Goal: Information Seeking & Learning: Check status

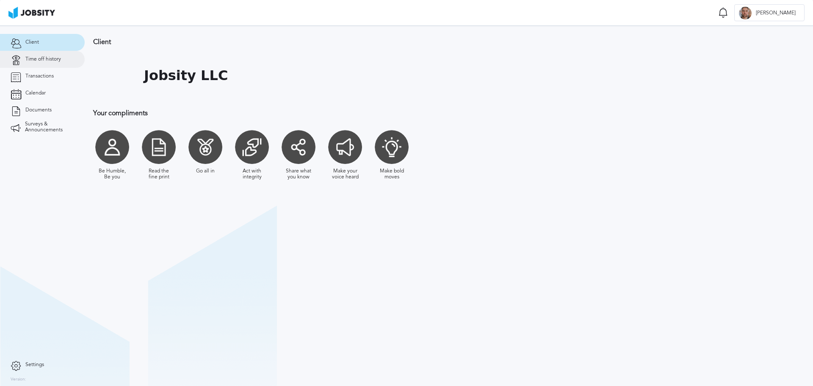
click at [51, 61] on span "Time off history" at bounding box center [43, 59] width 36 height 6
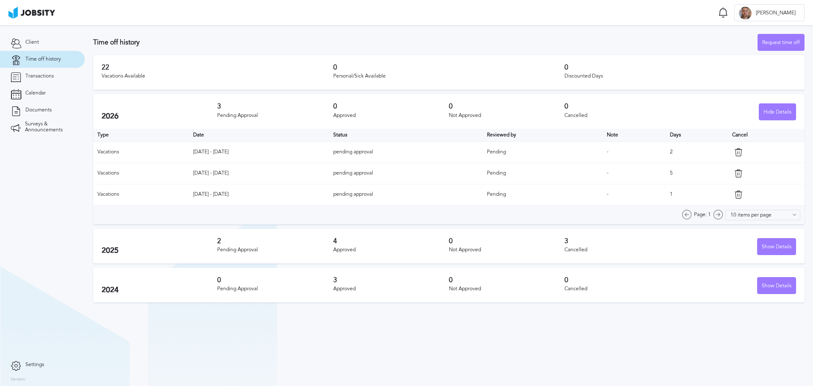
click at [210, 152] on td "[DATE] - [DATE]" at bounding box center [259, 151] width 140 height 21
click at [196, 152] on td "[DATE] - [DATE]" at bounding box center [259, 151] width 140 height 21
click at [194, 153] on td "[DATE] - [DATE]" at bounding box center [259, 151] width 140 height 21
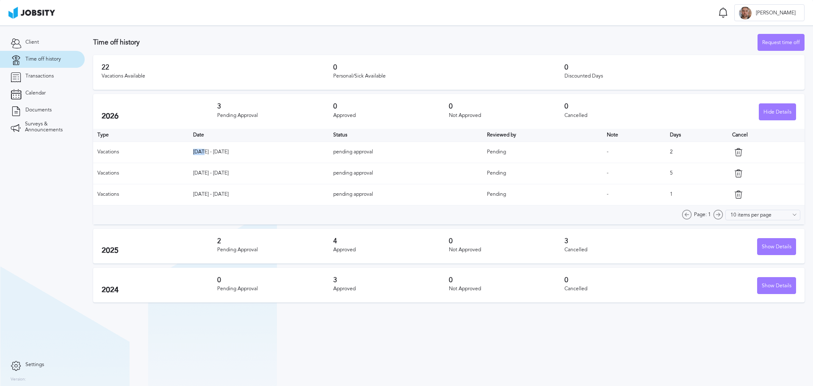
click at [194, 153] on td "[DATE] - [DATE]" at bounding box center [259, 151] width 140 height 21
click at [217, 151] on td "[DATE] - [DATE]" at bounding box center [259, 151] width 140 height 21
click at [216, 149] on td "[DATE] - [DATE]" at bounding box center [259, 151] width 140 height 21
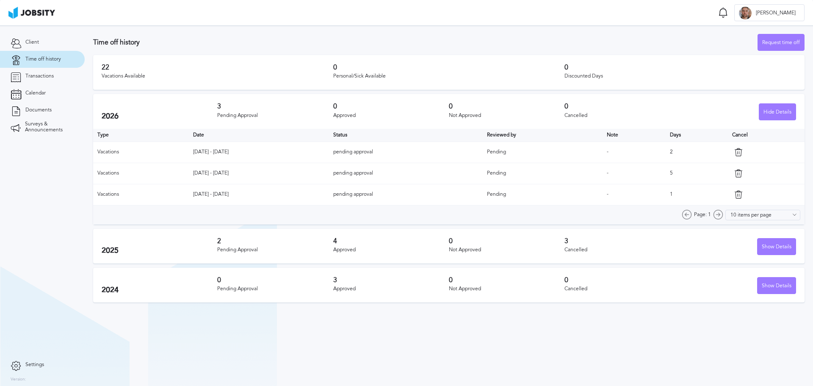
click at [212, 152] on td "[DATE] - [DATE]" at bounding box center [259, 151] width 140 height 21
click at [205, 175] on td "[DATE] - [DATE]" at bounding box center [259, 173] width 140 height 21
click at [783, 112] on div "Hide Details" at bounding box center [778, 112] width 36 height 17
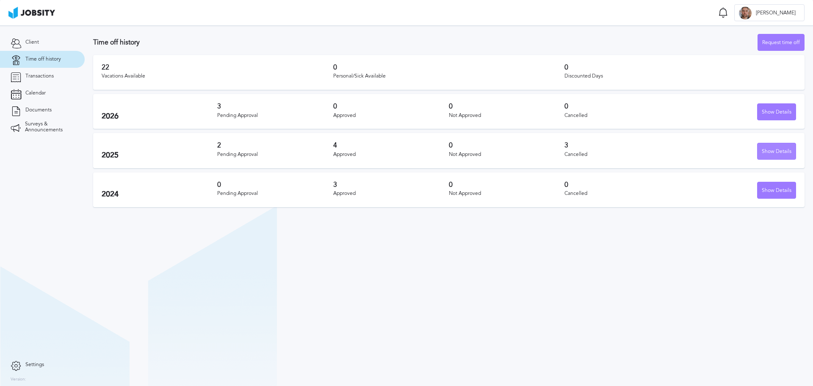
click at [771, 149] on div "Show Details" at bounding box center [777, 151] width 38 height 17
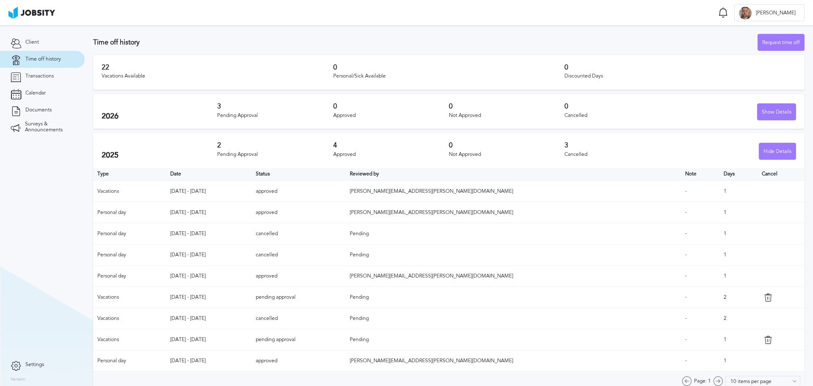
click at [369, 236] on span "Pending" at bounding box center [359, 233] width 19 height 6
click at [469, 258] on td "Pending" at bounding box center [513, 254] width 335 height 21
click at [468, 239] on td "Pending" at bounding box center [513, 233] width 335 height 21
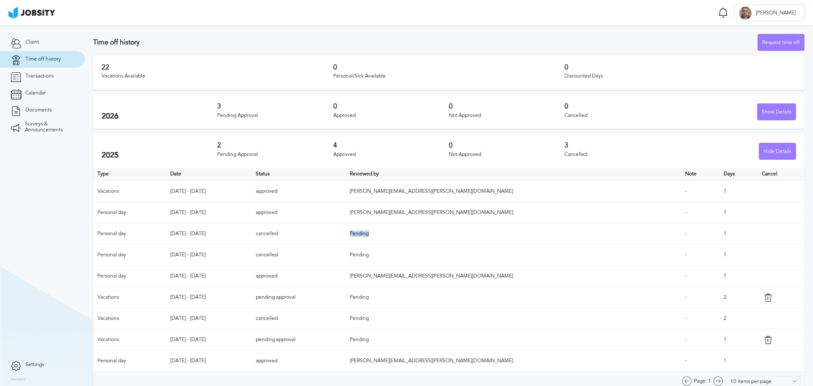
click at [468, 239] on td "Pending" at bounding box center [513, 233] width 335 height 21
click at [369, 255] on span "Pending" at bounding box center [359, 255] width 19 height 6
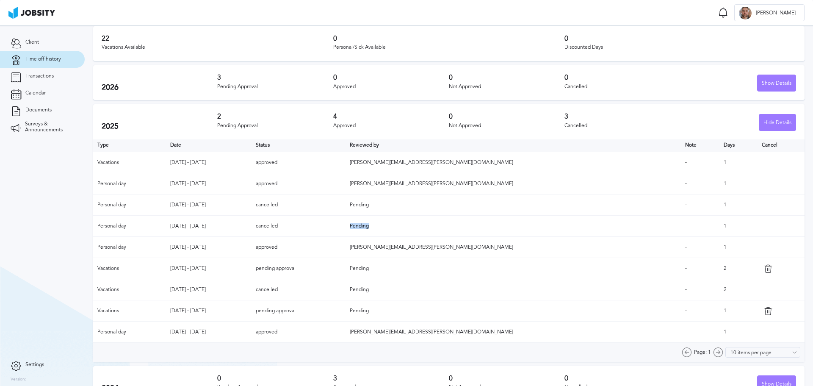
scroll to position [42, 0]
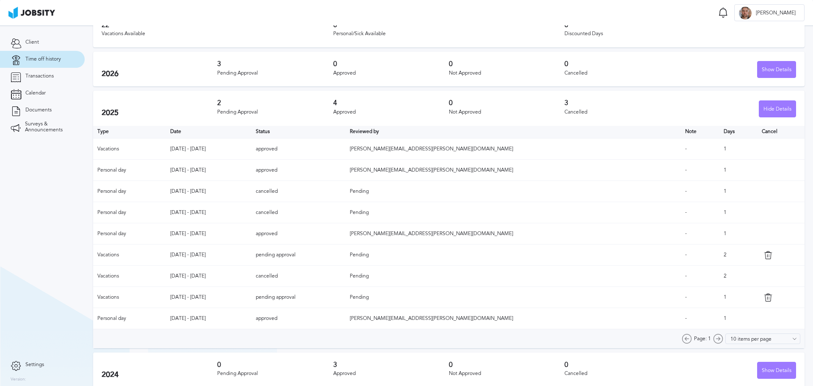
click at [369, 252] on span "Pending" at bounding box center [359, 255] width 19 height 6
click at [369, 273] on span "Pending" at bounding box center [359, 276] width 19 height 6
click at [474, 288] on td "Pending" at bounding box center [513, 297] width 335 height 21
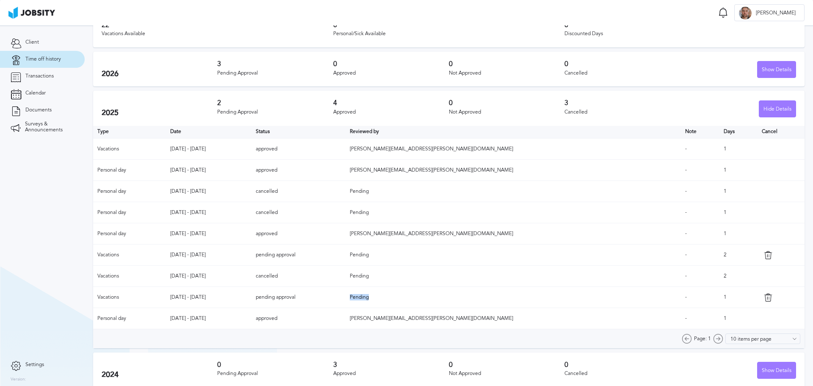
click at [474, 288] on td "Pending" at bounding box center [513, 297] width 335 height 21
click at [346, 321] on td "approved" at bounding box center [299, 318] width 94 height 21
click at [482, 319] on span "[PERSON_NAME][EMAIL_ADDRESS][PERSON_NAME][DOMAIN_NAME]" at bounding box center [432, 318] width 164 height 6
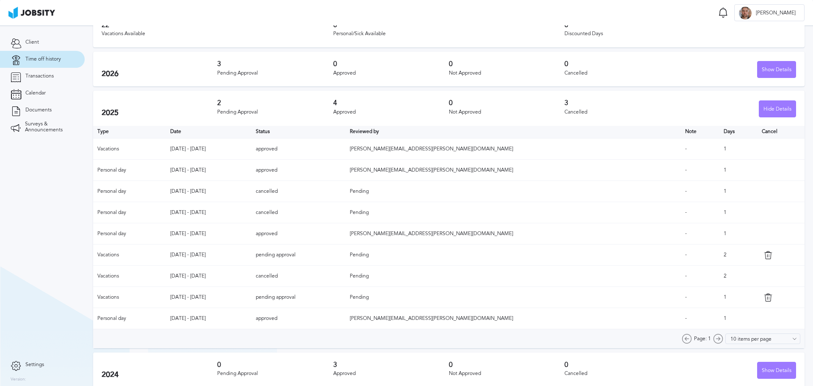
click at [346, 282] on td "cancelled" at bounding box center [299, 276] width 94 height 21
click at [199, 132] on th "Date" at bounding box center [209, 132] width 86 height 13
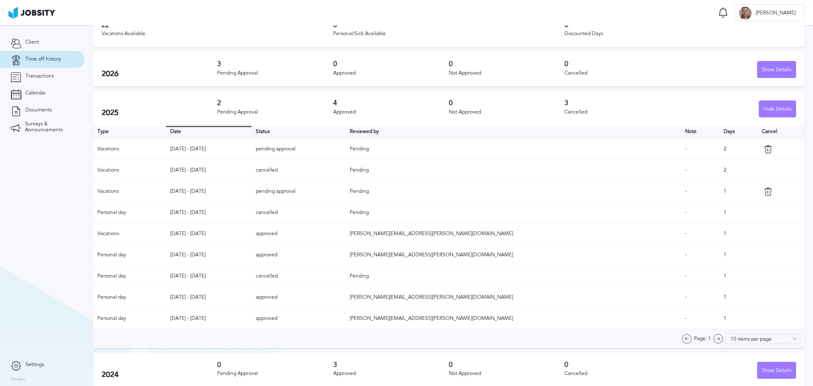
click at [344, 314] on td "approved" at bounding box center [299, 318] width 94 height 21
click at [345, 302] on td "approved" at bounding box center [299, 297] width 94 height 21
click at [346, 274] on td "cancelled" at bounding box center [299, 276] width 94 height 21
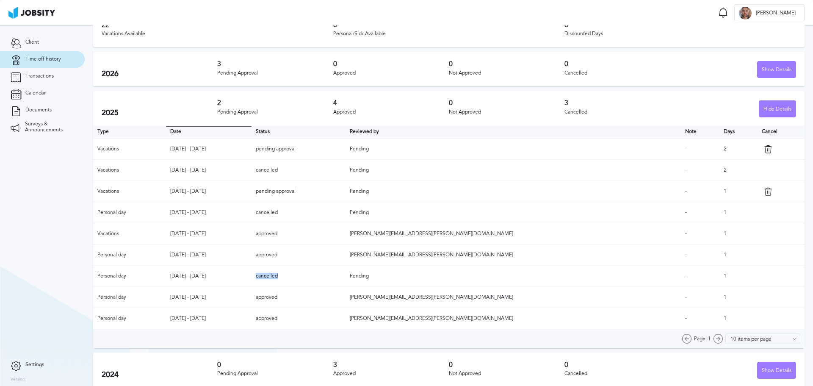
click at [346, 274] on td "cancelled" at bounding box center [299, 276] width 94 height 21
click at [344, 253] on td "approved" at bounding box center [299, 254] width 94 height 21
click at [346, 235] on td "approved" at bounding box center [299, 233] width 94 height 21
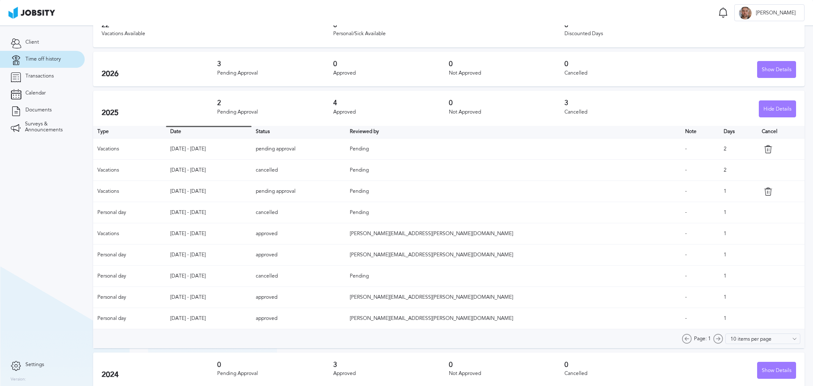
click at [344, 211] on td "cancelled" at bounding box center [299, 212] width 94 height 21
click at [346, 192] on td "pending approval" at bounding box center [299, 191] width 94 height 21
click at [346, 190] on td "pending approval" at bounding box center [299, 191] width 94 height 21
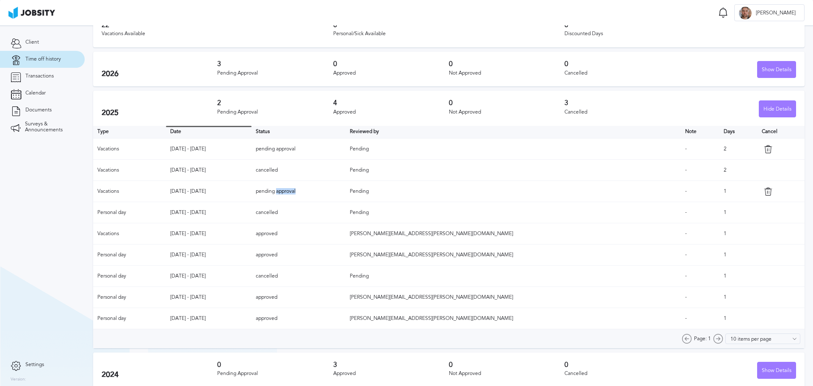
click at [346, 190] on td "pending approval" at bounding box center [299, 191] width 94 height 21
click at [346, 208] on td "cancelled" at bounding box center [299, 212] width 94 height 21
click at [346, 216] on td "cancelled" at bounding box center [299, 212] width 94 height 21
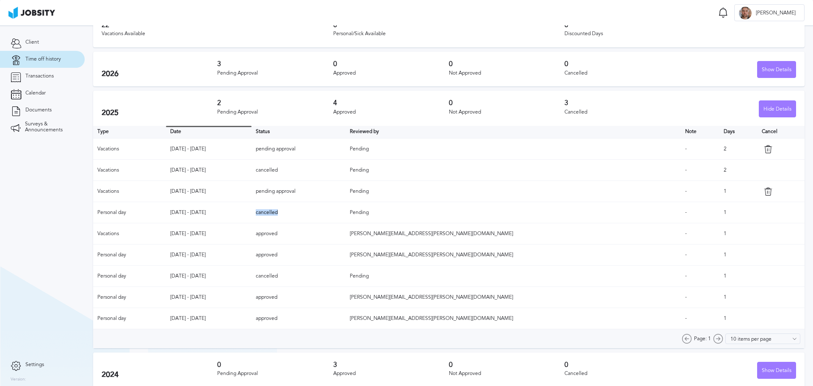
click at [346, 215] on td "cancelled" at bounding box center [299, 212] width 94 height 21
click at [346, 212] on td "cancelled" at bounding box center [299, 212] width 94 height 21
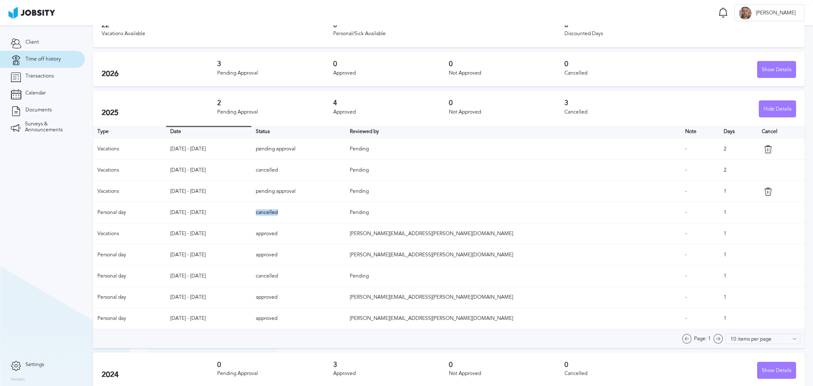
click at [346, 213] on td "cancelled" at bounding box center [299, 212] width 94 height 21
click at [346, 212] on td "cancelled" at bounding box center [299, 212] width 94 height 21
click at [346, 211] on td "cancelled" at bounding box center [299, 212] width 94 height 21
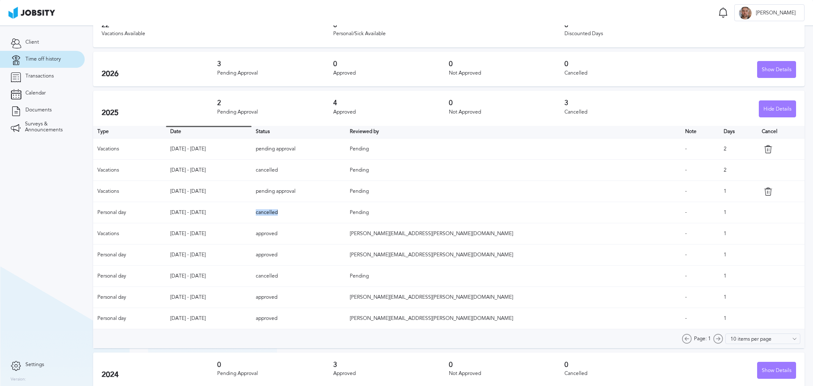
click at [346, 211] on td "cancelled" at bounding box center [299, 212] width 94 height 21
click at [346, 212] on td "cancelled" at bounding box center [299, 212] width 94 height 21
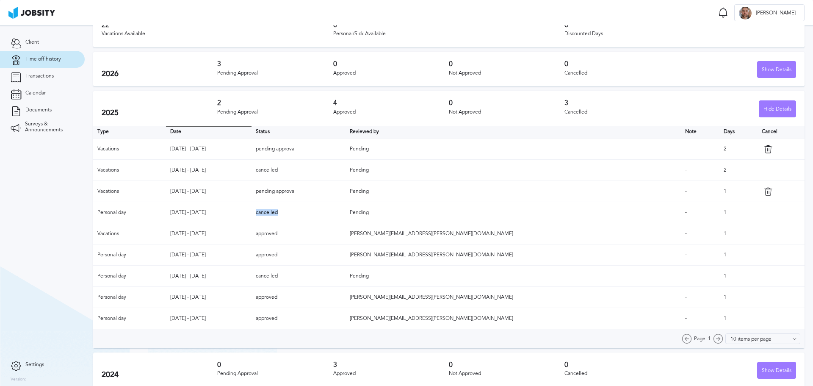
click at [346, 212] on td "cancelled" at bounding box center [299, 212] width 94 height 21
click at [346, 211] on td "cancelled" at bounding box center [299, 212] width 94 height 21
click at [346, 189] on td "pending approval" at bounding box center [299, 191] width 94 height 21
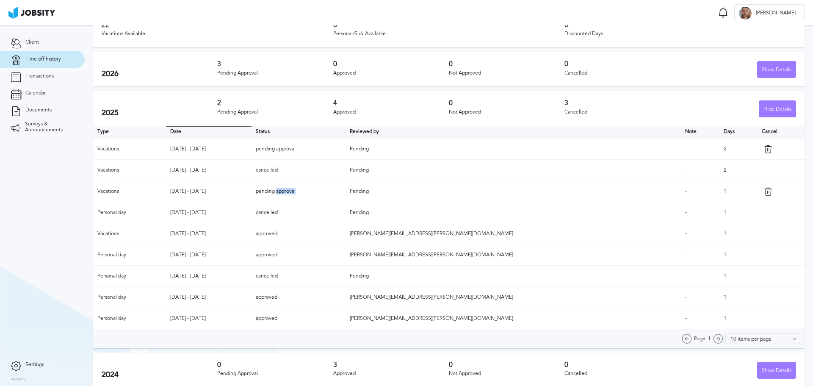
click at [346, 189] on td "pending approval" at bounding box center [299, 191] width 94 height 21
click at [346, 193] on td "pending approval" at bounding box center [299, 191] width 94 height 21
click at [346, 191] on td "pending approval" at bounding box center [299, 191] width 94 height 21
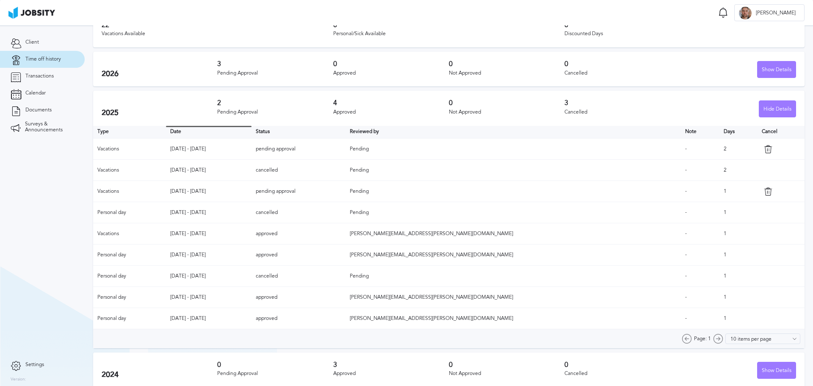
click at [346, 190] on td "pending approval" at bounding box center [299, 191] width 94 height 21
click at [252, 183] on td "[DATE] - [DATE]" at bounding box center [209, 191] width 86 height 21
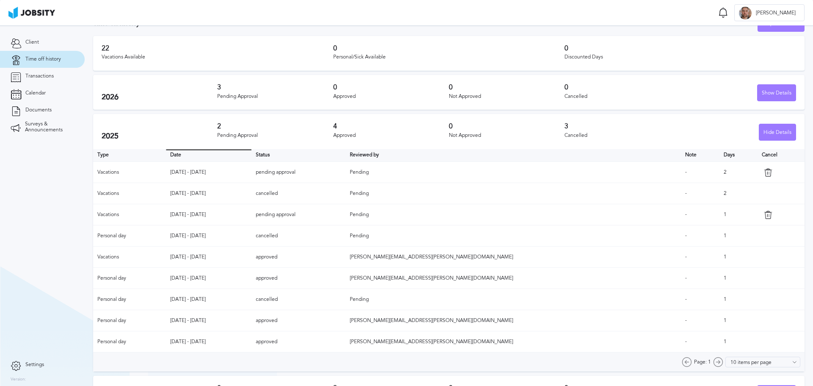
scroll to position [0, 0]
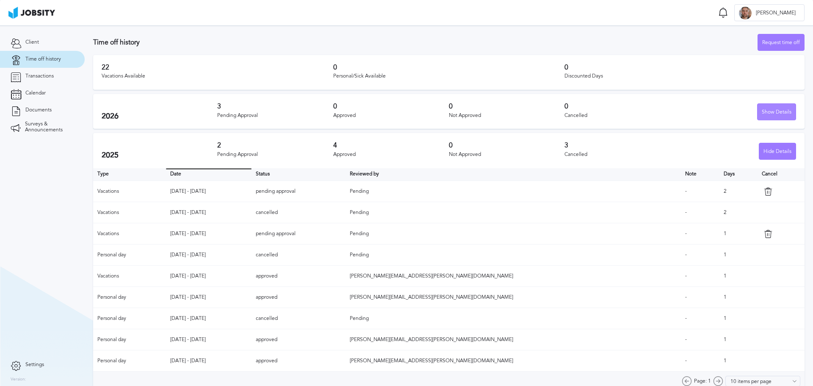
click at [768, 111] on div "Show Details" at bounding box center [777, 112] width 38 height 17
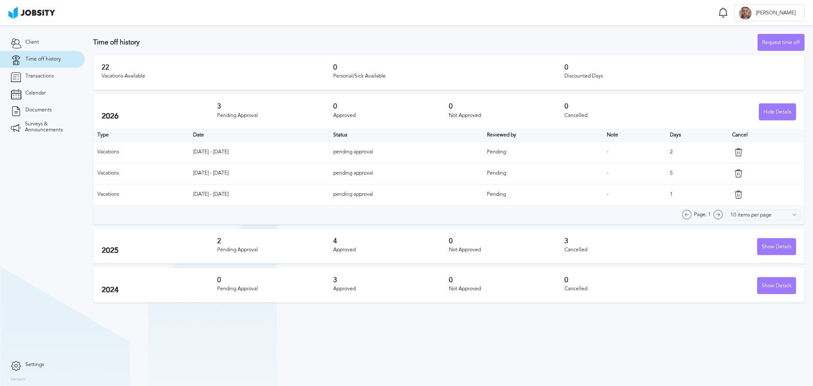
click at [676, 172] on td "5" at bounding box center [697, 173] width 62 height 21
click at [681, 152] on td "2" at bounding box center [697, 151] width 62 height 21
click at [674, 194] on td "1" at bounding box center [697, 194] width 62 height 21
